Goal: Task Accomplishment & Management: Manage account settings

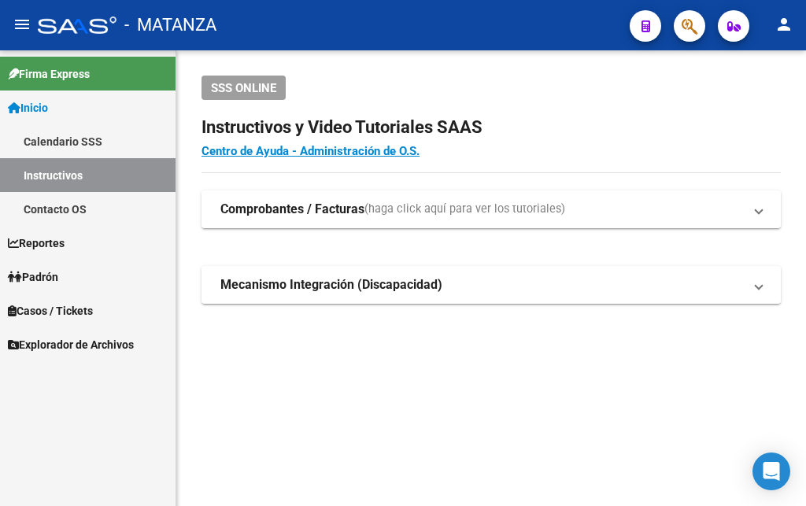
click at [37, 276] on span "Padrón" at bounding box center [33, 276] width 50 height 17
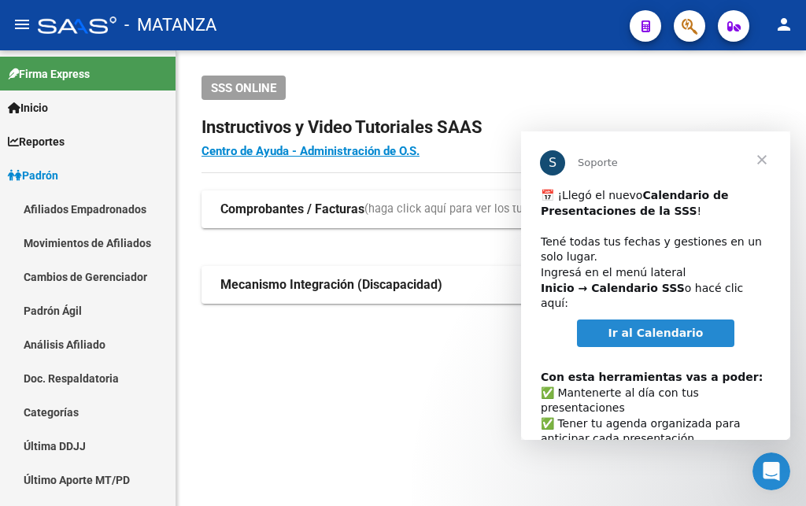
click at [760, 161] on span "Cerrar" at bounding box center [762, 159] width 57 height 57
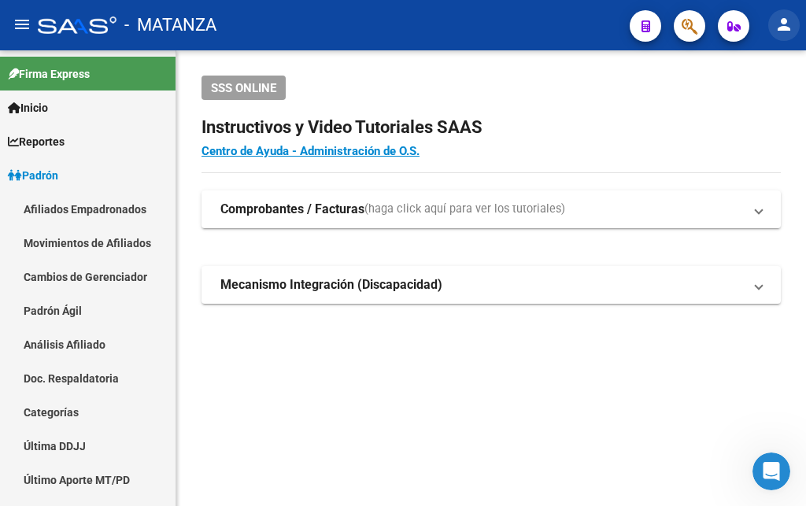
click at [788, 25] on mat-icon "person" at bounding box center [784, 24] width 19 height 19
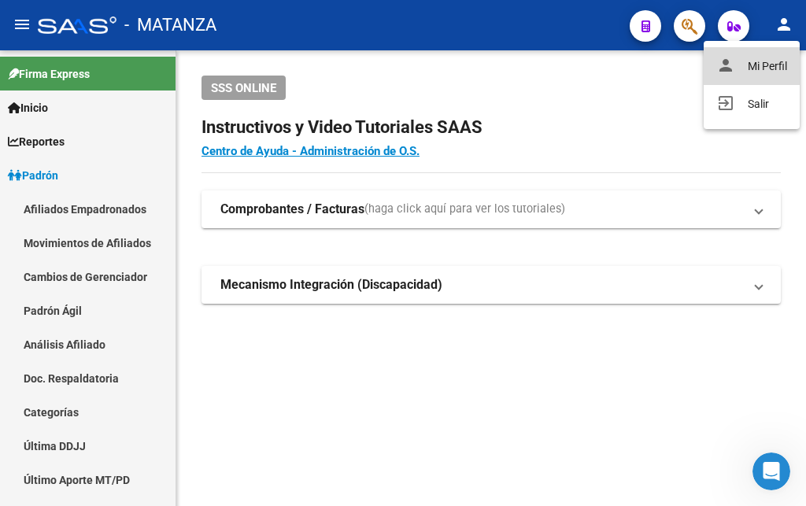
click at [763, 65] on button "person Mi Perfil" at bounding box center [752, 66] width 96 height 38
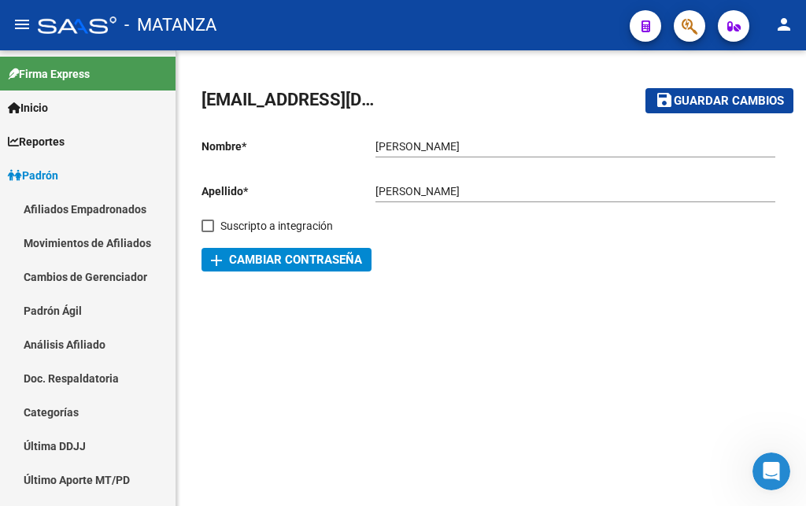
click at [558, 326] on mat-sidenav-content "[EMAIL_ADDRESS][DOMAIN_NAME] save Guardar cambios Nombre * [PERSON_NAME] nombre…" at bounding box center [491, 278] width 630 height 456
click at [789, 35] on button "person" at bounding box center [783, 24] width 31 height 31
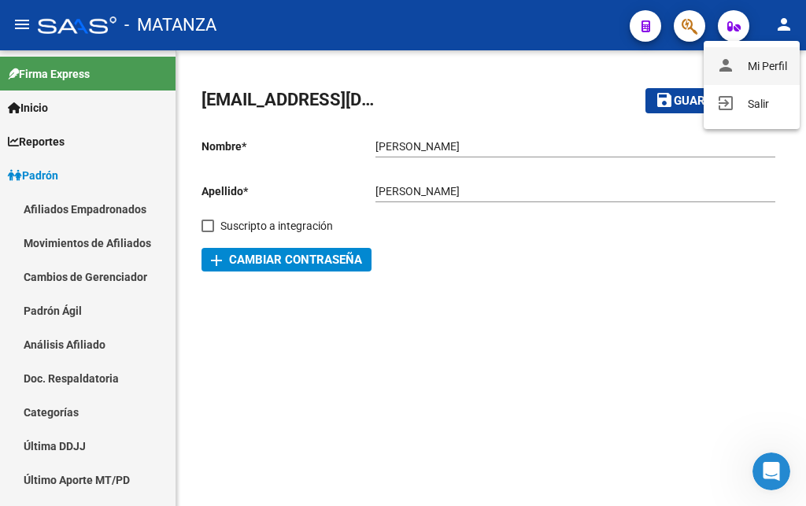
click at [753, 64] on button "person Mi Perfil" at bounding box center [752, 66] width 96 height 38
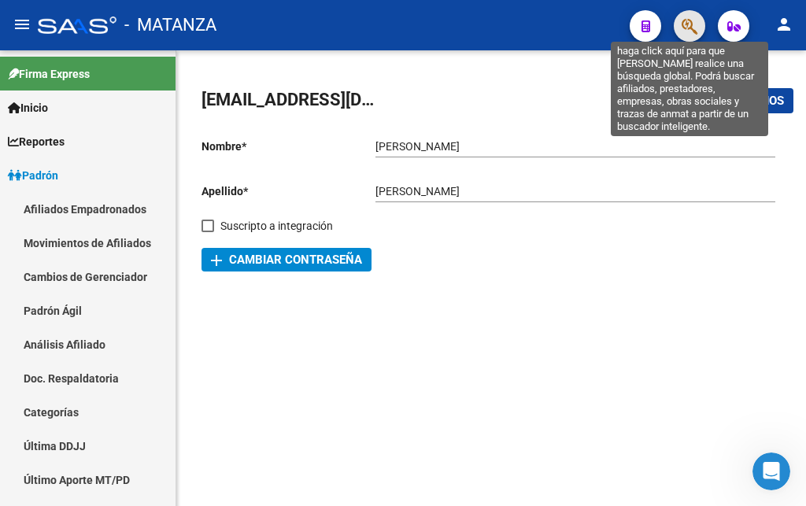
click at [693, 32] on icon "button" at bounding box center [690, 26] width 16 height 18
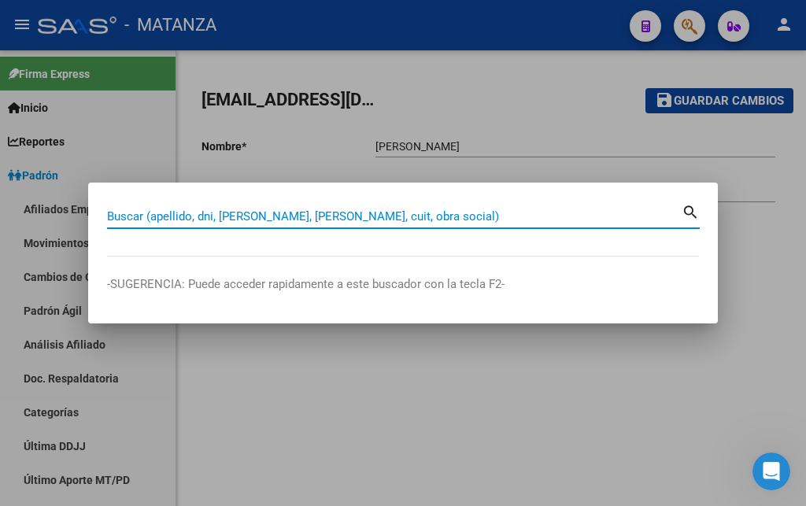
click at [464, 30] on div at bounding box center [403, 253] width 806 height 506
